Goal: Task Accomplishment & Management: Manage account settings

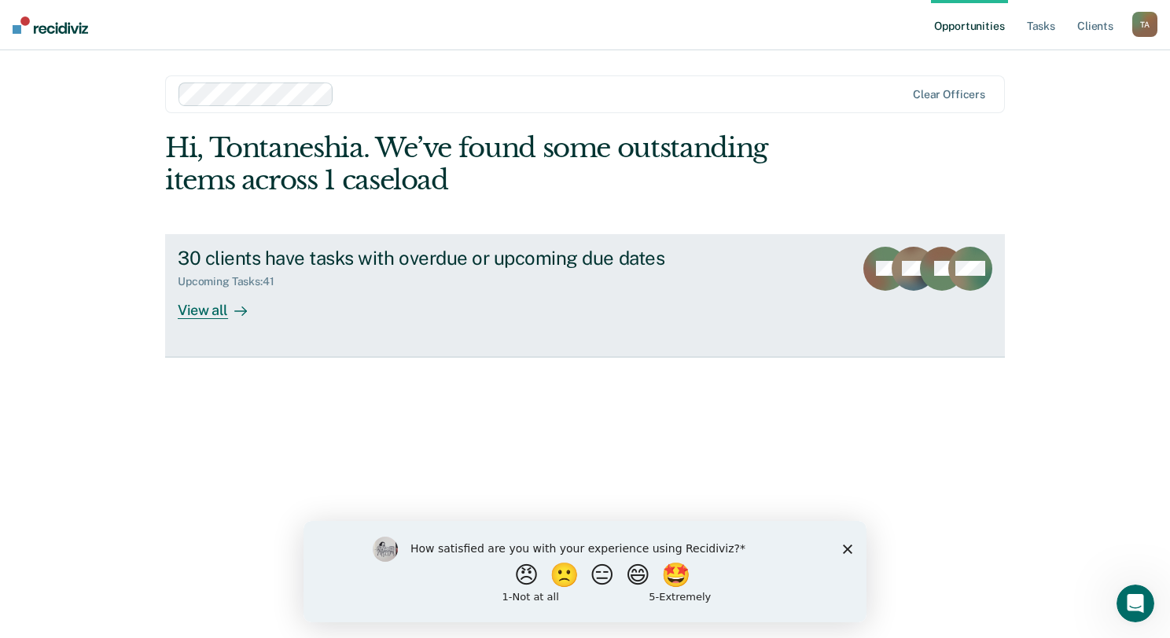
click at [219, 304] on div "View all" at bounding box center [222, 304] width 88 height 31
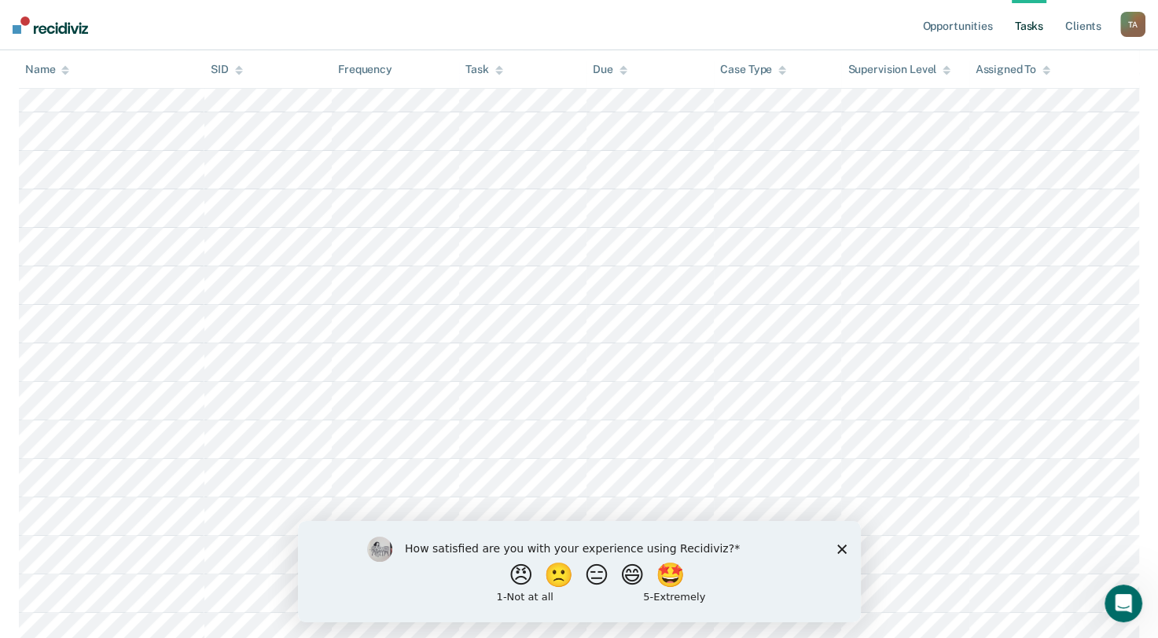
scroll to position [157, 0]
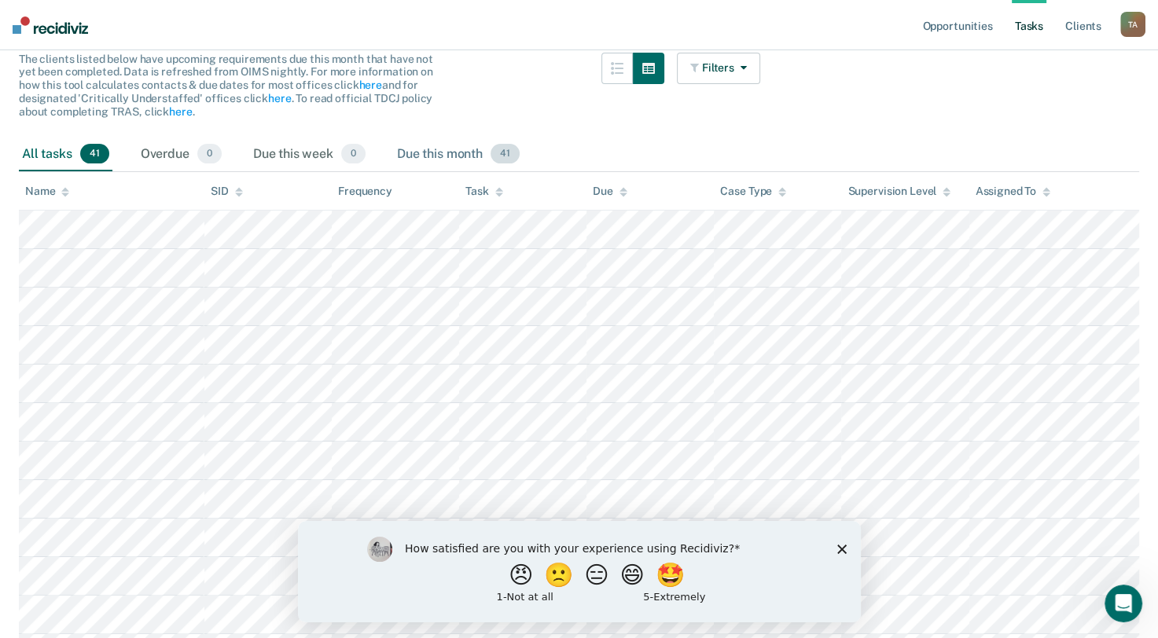
click at [450, 149] on div "Due this month 41" at bounding box center [458, 155] width 129 height 35
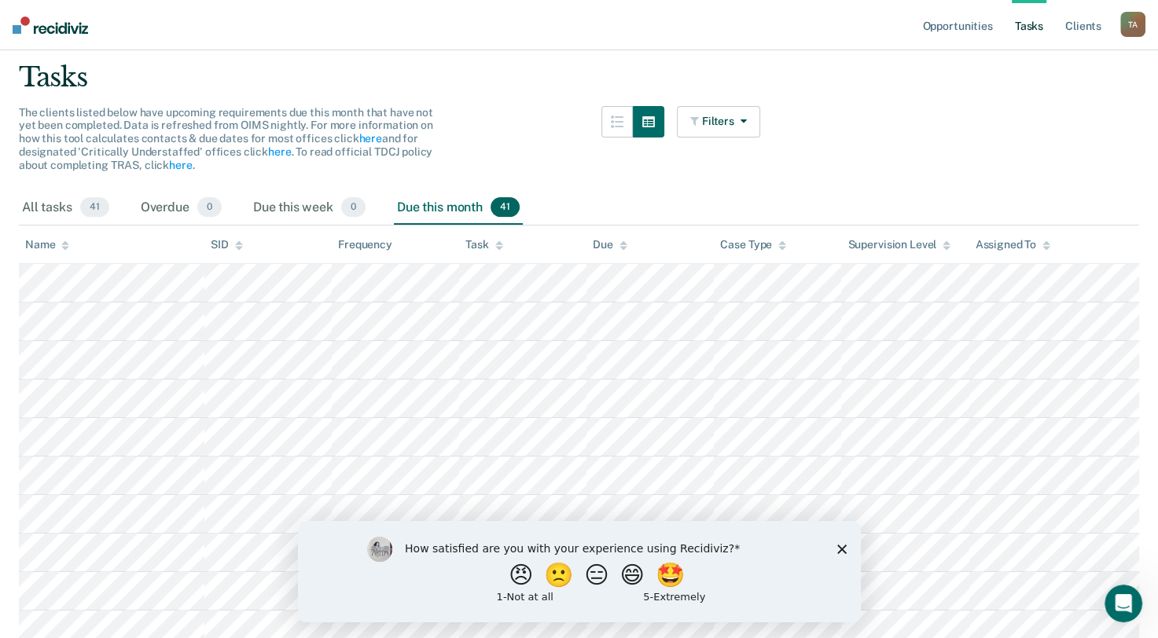
scroll to position [0, 0]
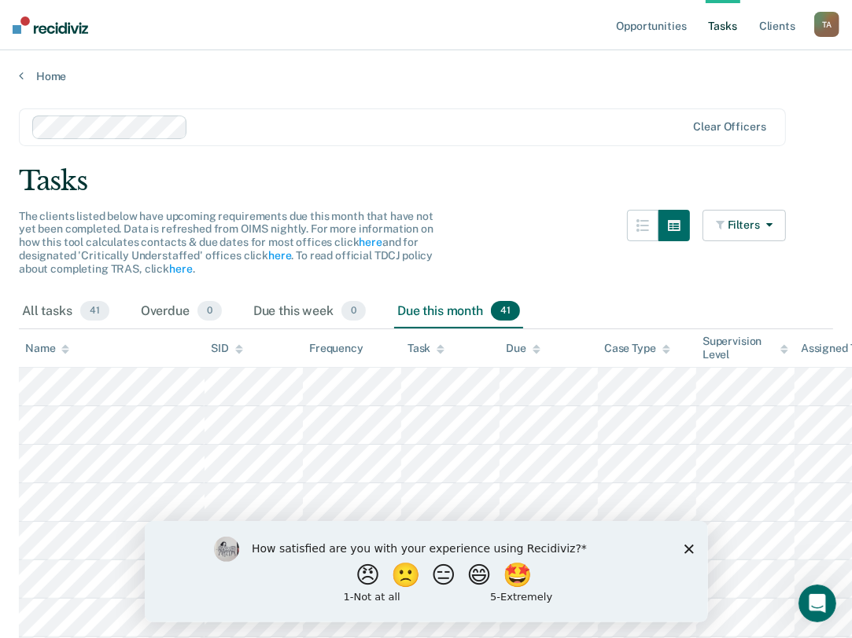
click at [709, 219] on div "Filters Contact Type Collateral Contact 10 ONLY Home Contact, Sch. 12 ONLY Home…" at bounding box center [706, 252] width 159 height 85
click at [508, 130] on div at bounding box center [439, 127] width 491 height 18
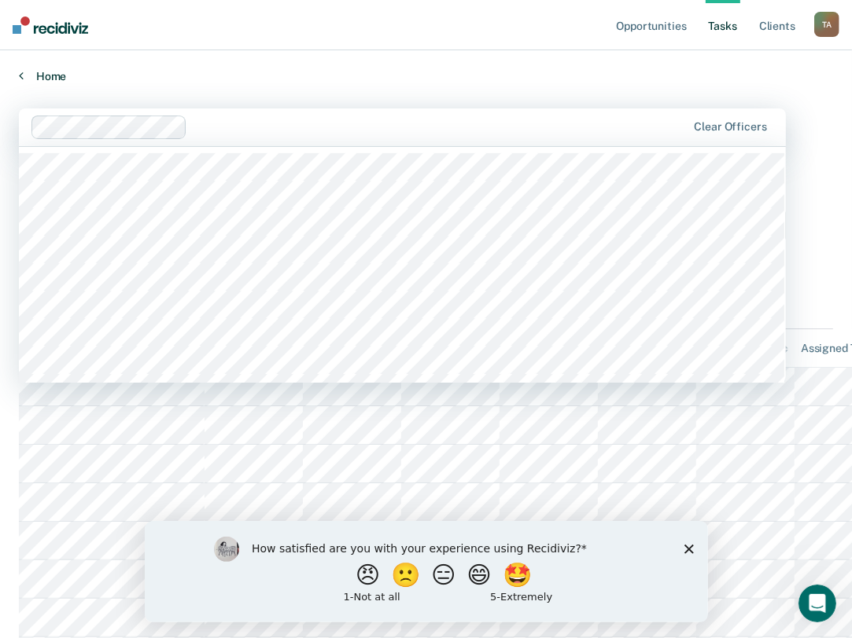
drag, startPoint x: 763, startPoint y: 85, endPoint x: 756, endPoint y: 77, distance: 10.6
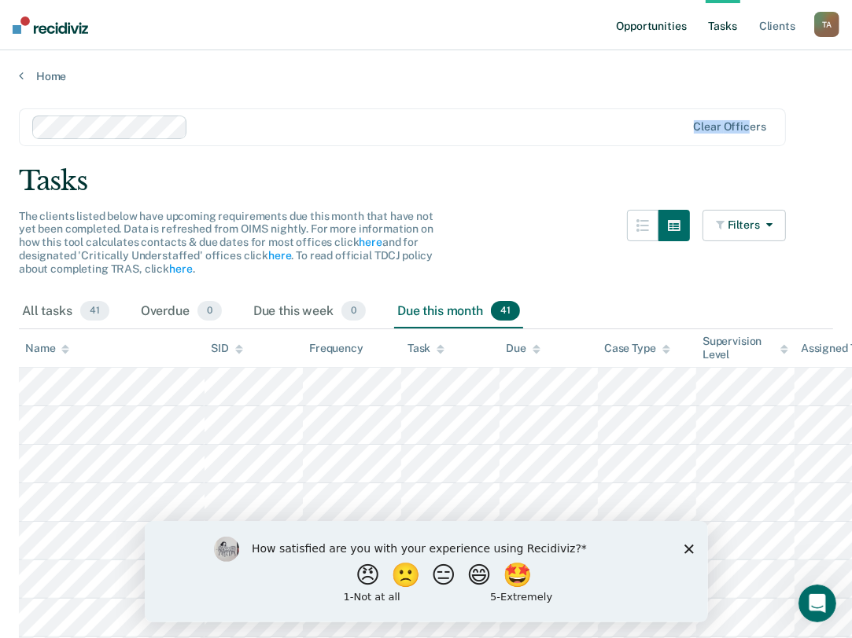
drag, startPoint x: 756, startPoint y: 77, endPoint x: 673, endPoint y: 18, distance: 101.5
click at [673, 18] on link "Opportunities" at bounding box center [651, 25] width 76 height 50
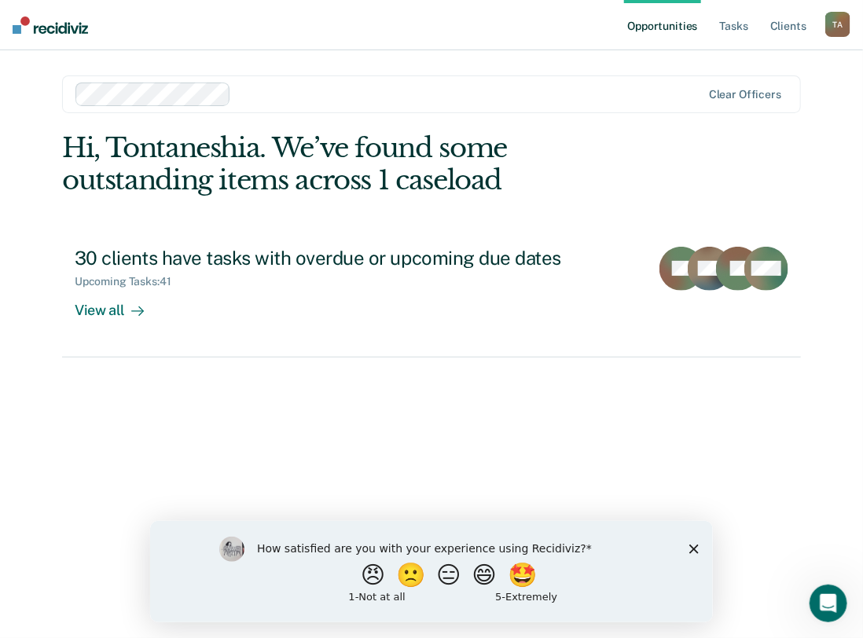
click at [670, 24] on link "Opportunities" at bounding box center [662, 25] width 76 height 50
click at [781, 26] on link "Client s" at bounding box center [788, 25] width 42 height 50
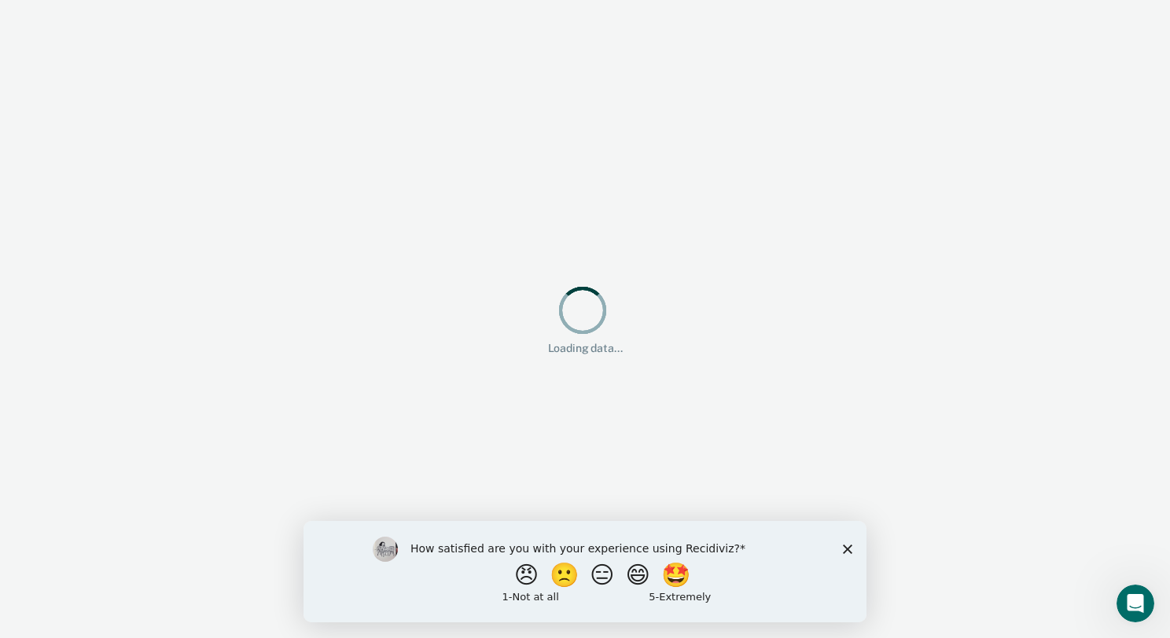
click at [846, 547] on polygon "Close survey" at bounding box center [847, 548] width 9 height 9
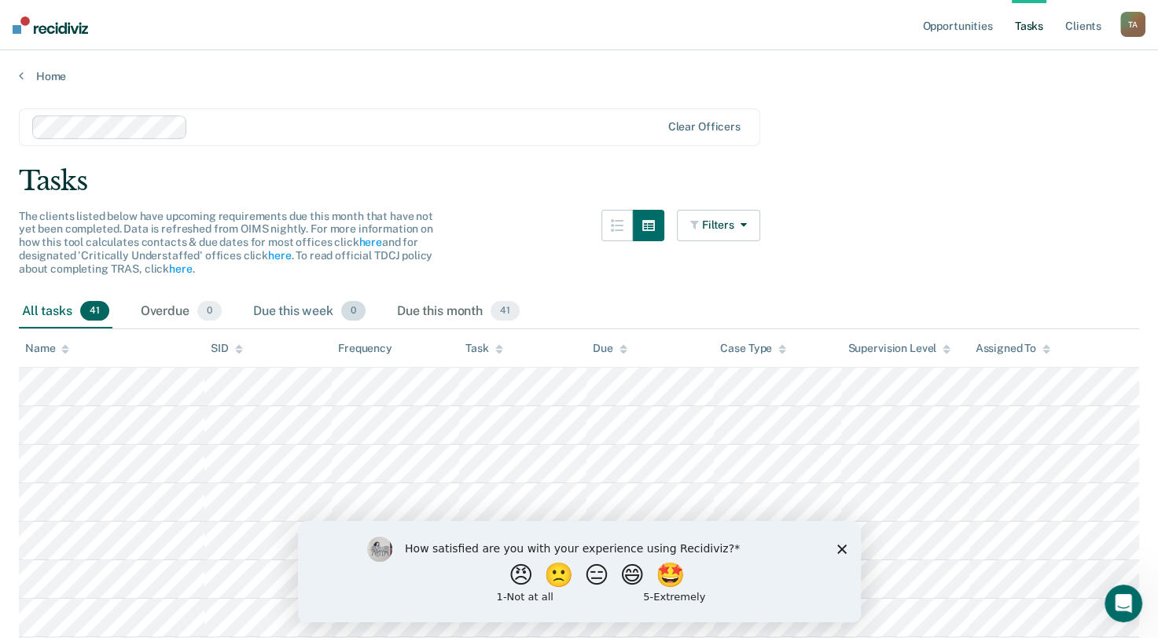
click at [273, 311] on div "Due this week 0" at bounding box center [309, 312] width 119 height 35
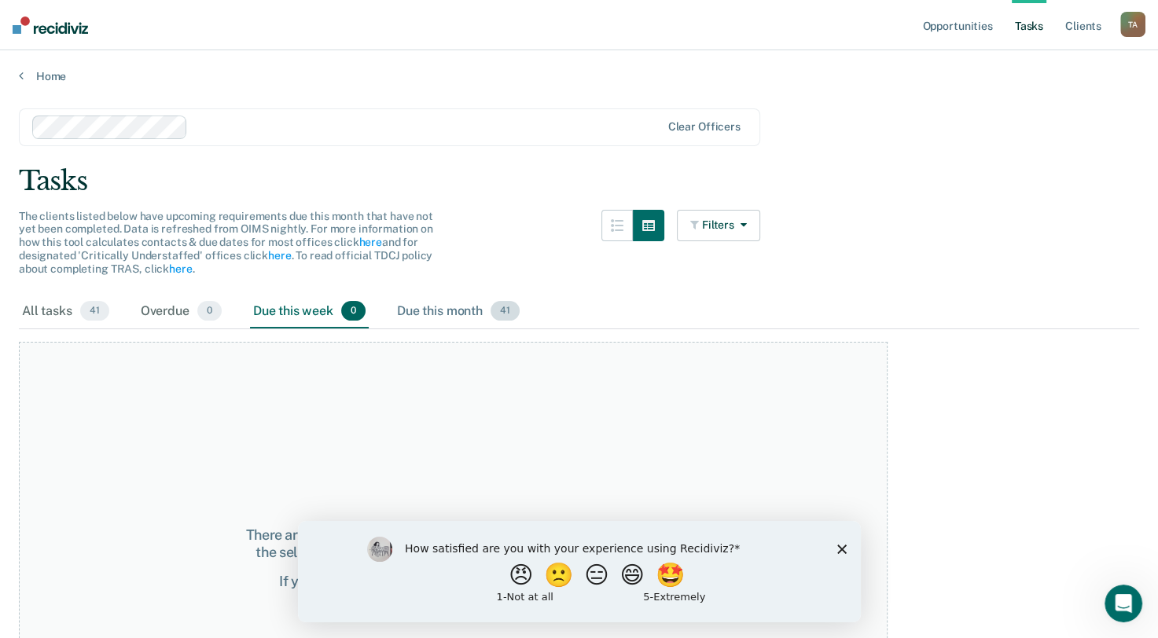
click at [418, 310] on div "Due this month 41" at bounding box center [458, 312] width 129 height 35
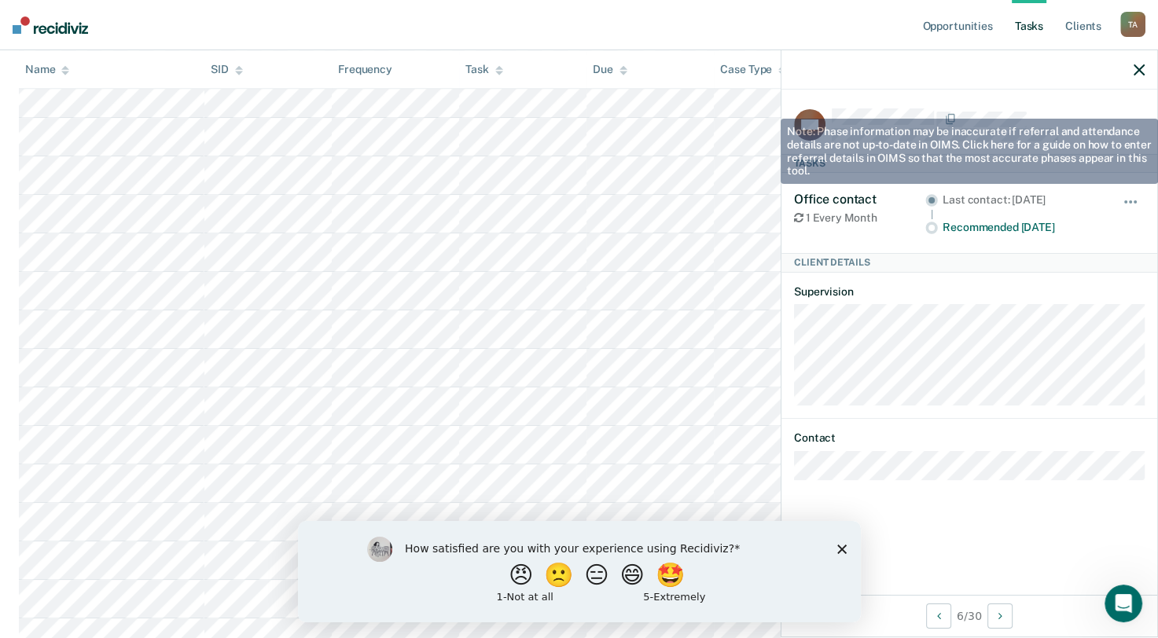
scroll to position [550, 0]
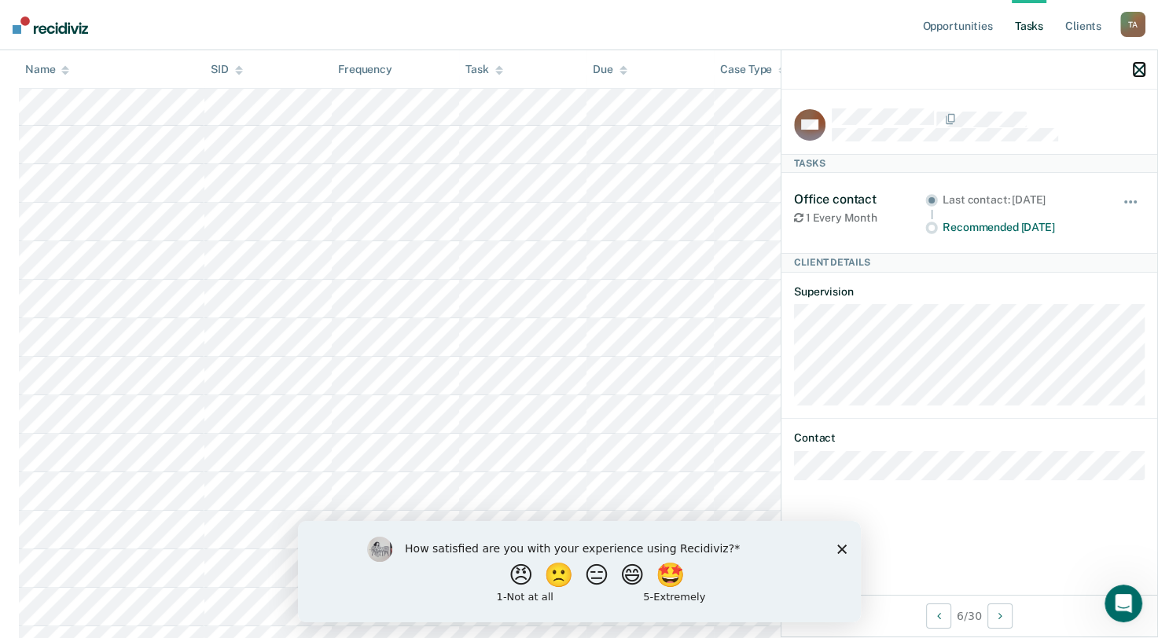
click at [1141, 74] on icon "button" at bounding box center [1139, 69] width 11 height 11
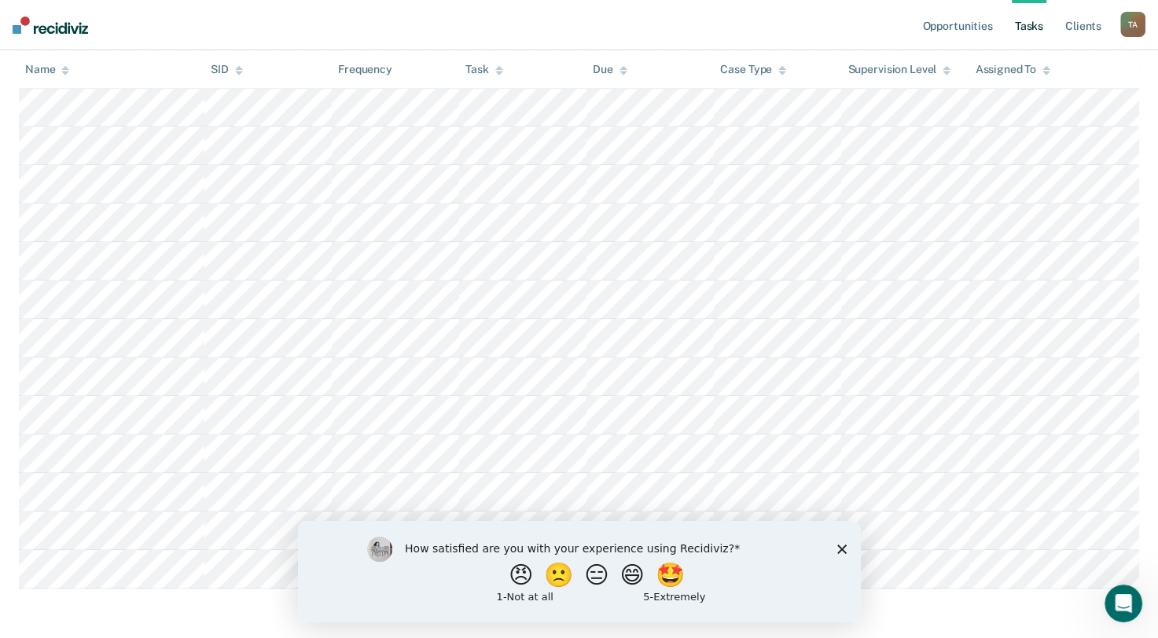
scroll to position [1371, 0]
click at [848, 546] on div "How satisfied are you with your experience using Recidiviz? 😠 🙁 😑 😄 🤩 1 - Not a…" at bounding box center [578, 571] width 563 height 101
click at [841, 554] on div "How satisfied are you with your experience using Recidiviz? 😠 🙁 😑 😄 🤩 1 - Not a…" at bounding box center [578, 571] width 563 height 101
click at [841, 550] on polygon "Close survey" at bounding box center [841, 548] width 9 height 9
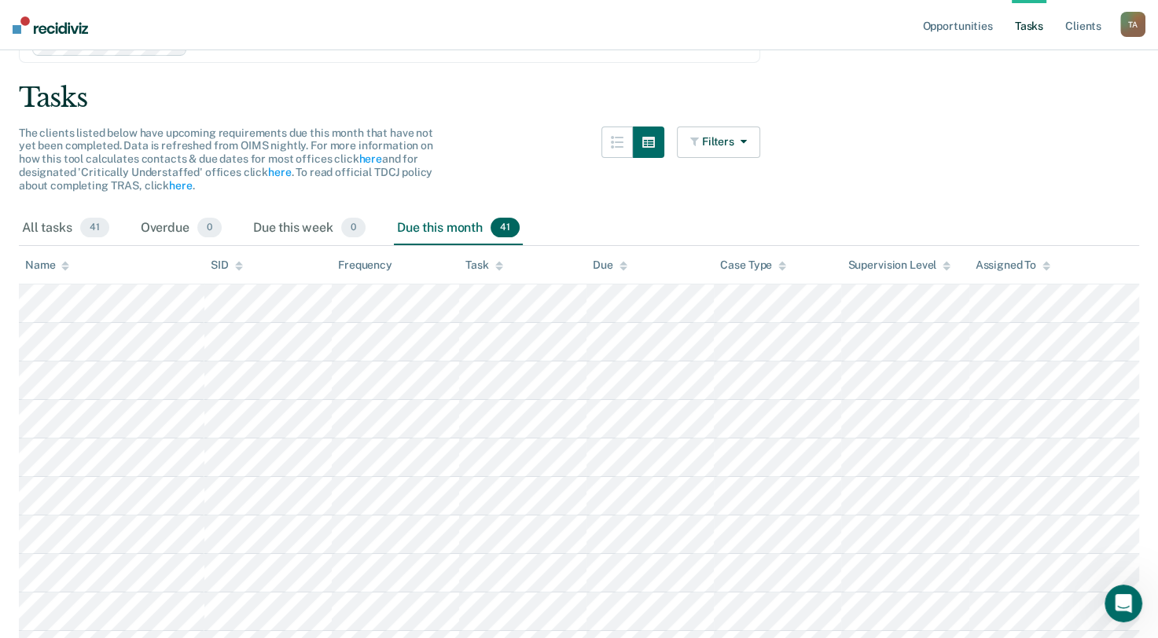
scroll to position [0, 0]
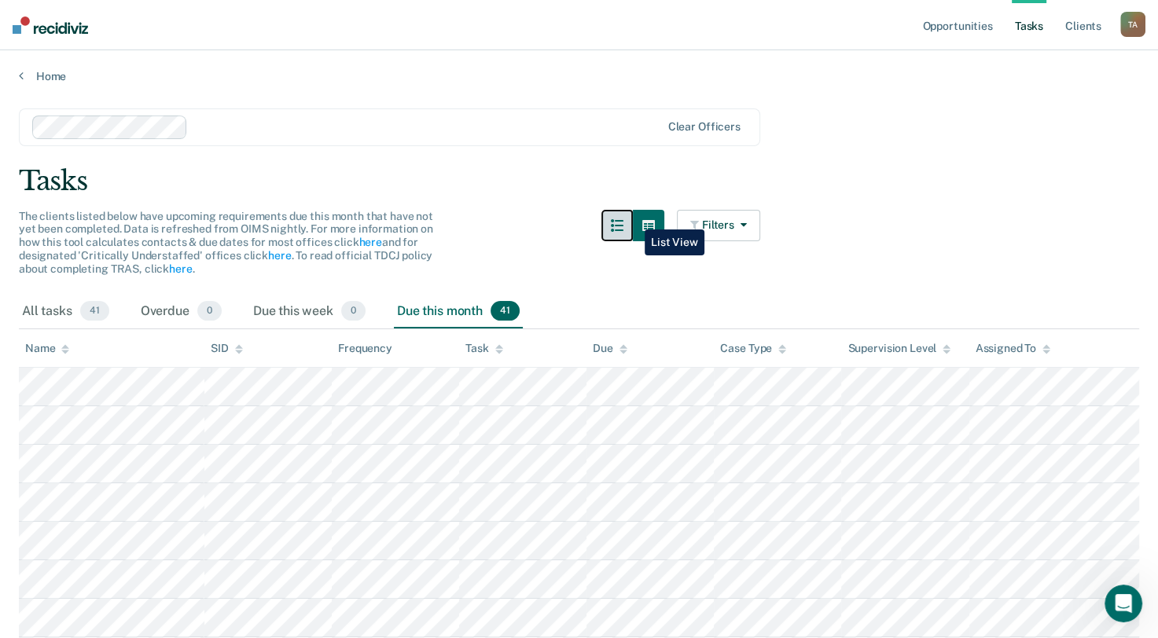
click at [633, 218] on button "button" at bounding box center [617, 225] width 31 height 31
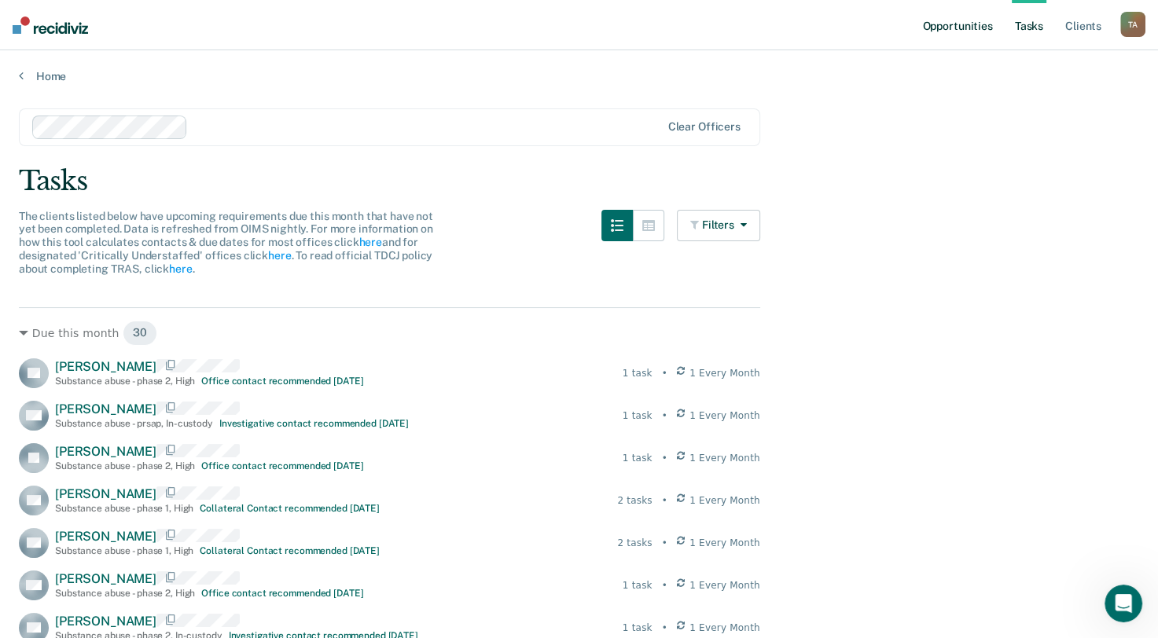
click at [946, 31] on link "Opportunities" at bounding box center [957, 25] width 76 height 50
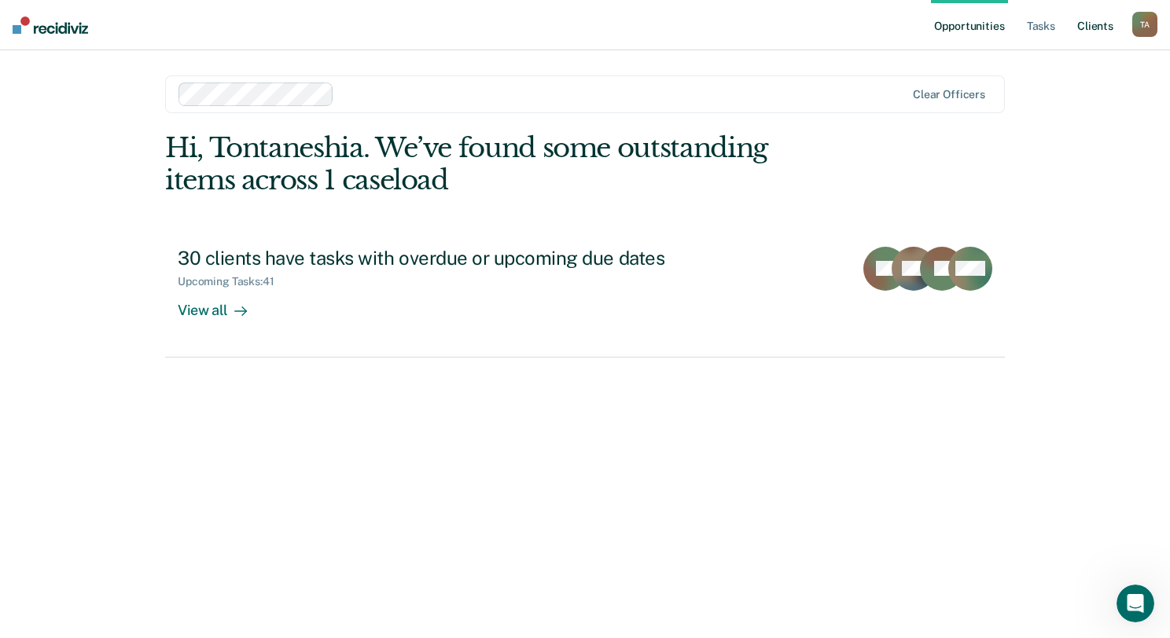
click at [1101, 29] on link "Client s" at bounding box center [1095, 25] width 42 height 50
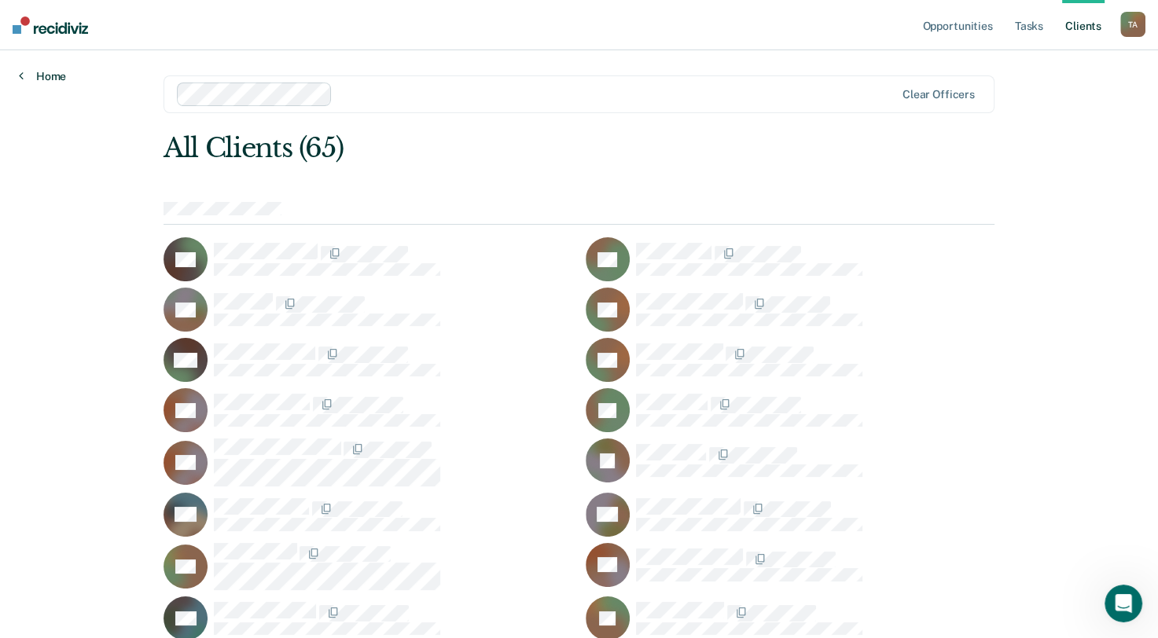
click at [50, 76] on link "Home" at bounding box center [42, 76] width 47 height 14
